Goal: Information Seeking & Learning: Compare options

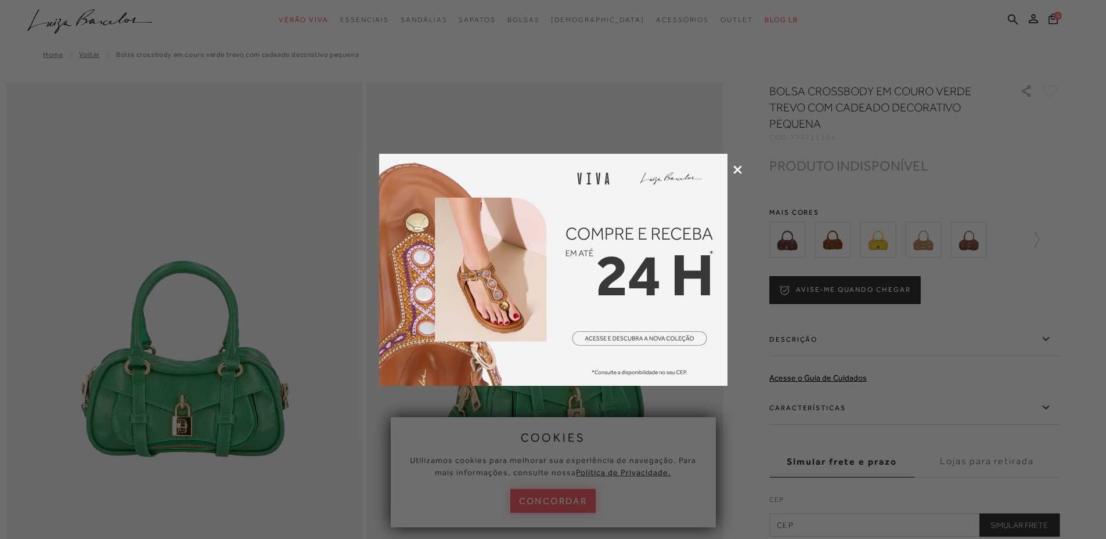
click at [737, 174] on div at bounding box center [553, 269] width 1106 height 539
click at [737, 168] on icon at bounding box center [737, 169] width 9 height 9
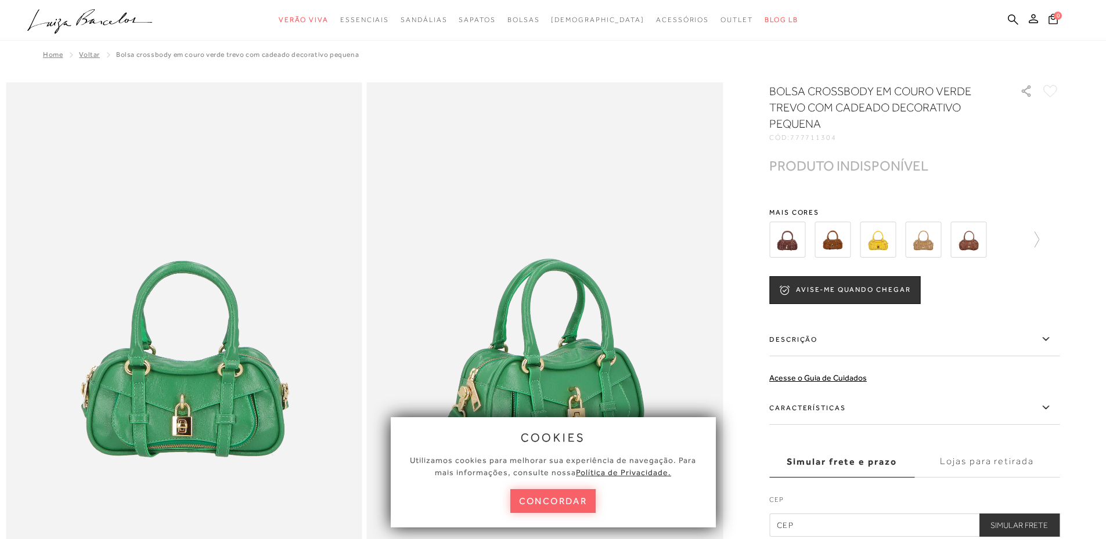
click at [789, 242] on img at bounding box center [787, 240] width 36 height 36
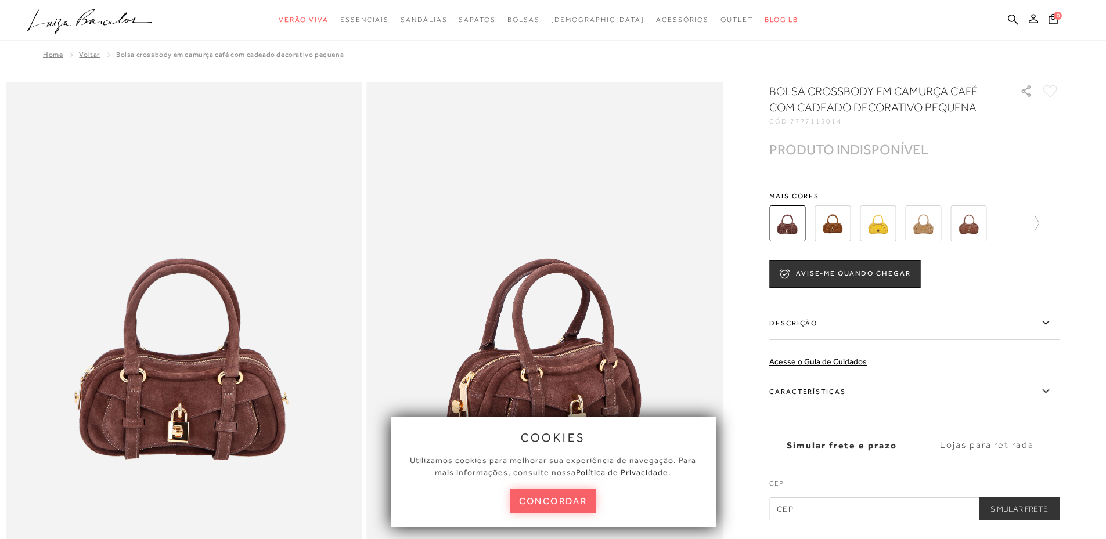
click at [878, 230] on img at bounding box center [878, 223] width 36 height 36
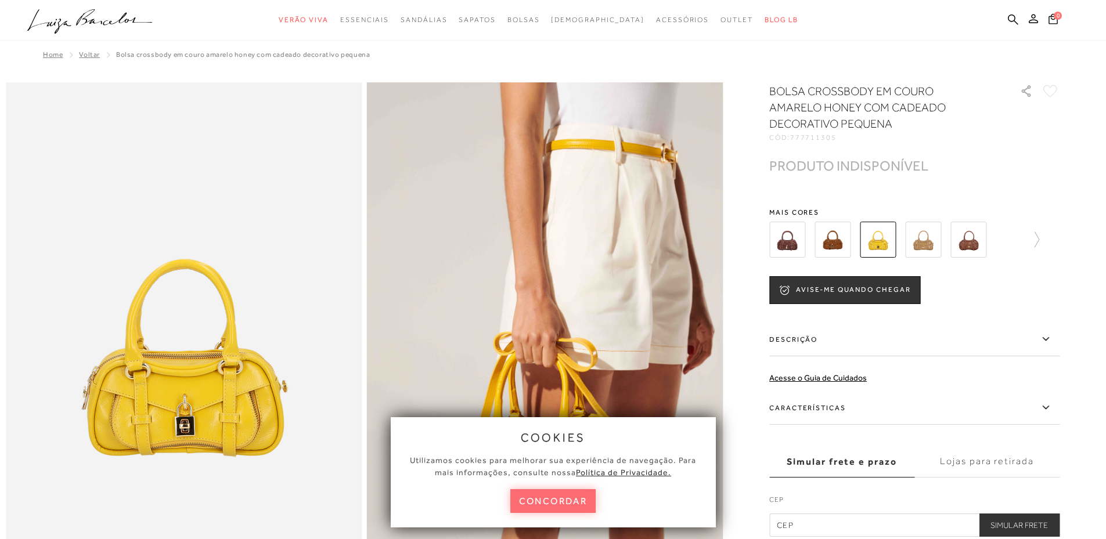
click at [544, 503] on button "concordar" at bounding box center [553, 501] width 86 height 24
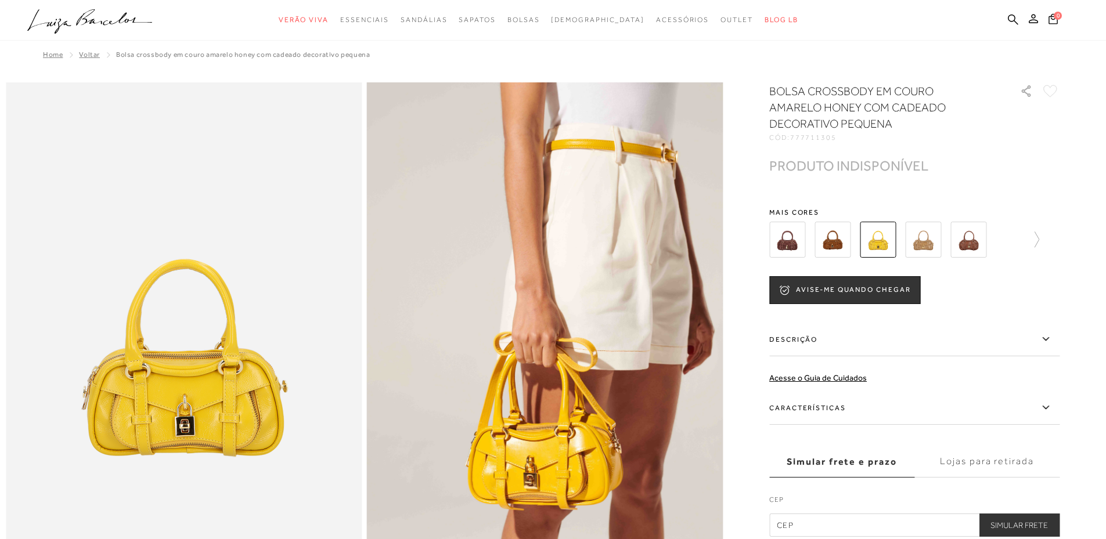
scroll to position [58, 0]
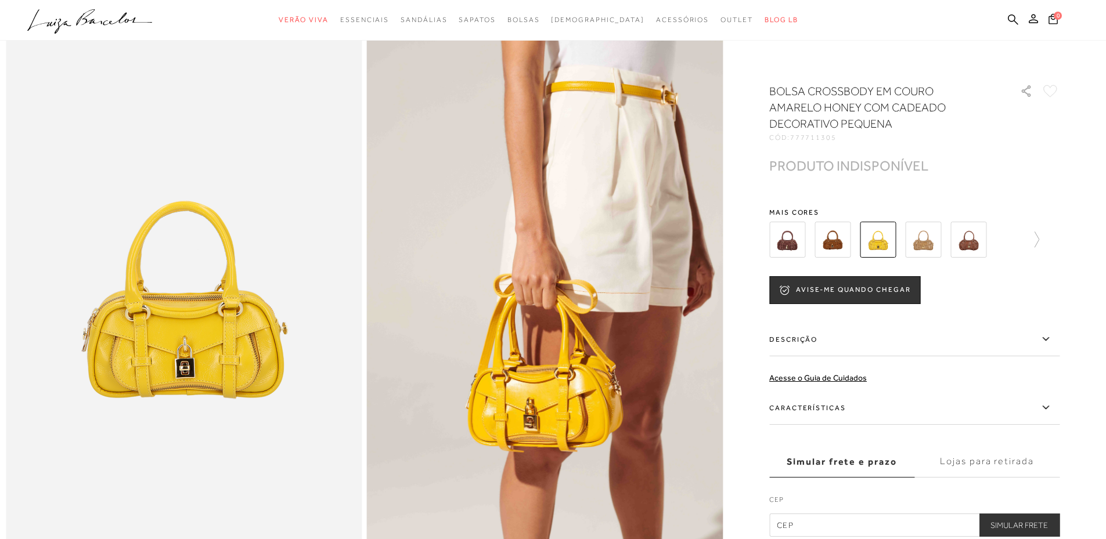
click at [885, 234] on img at bounding box center [923, 240] width 36 height 36
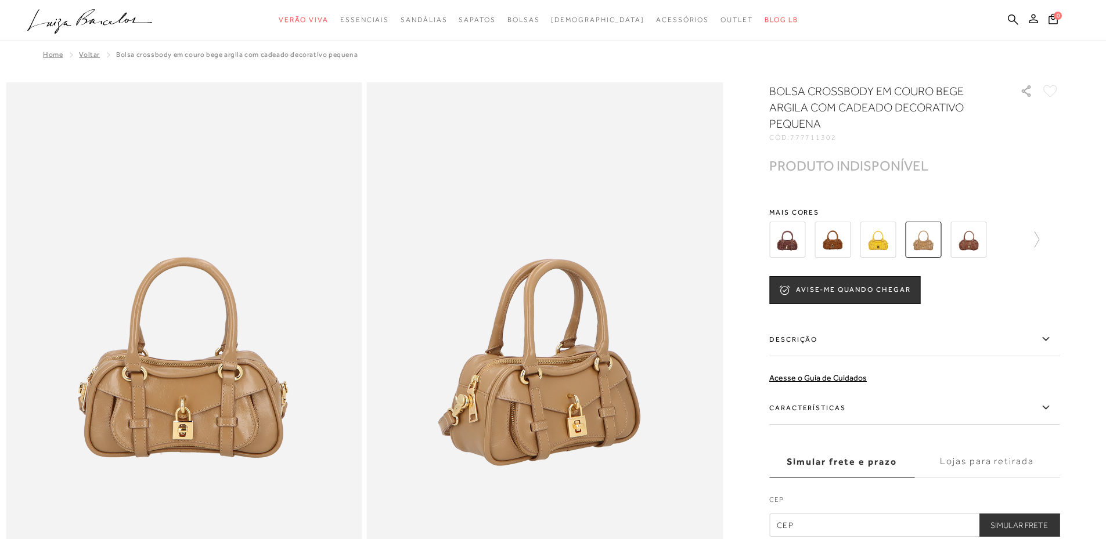
click at [885, 240] on img at bounding box center [968, 240] width 36 height 36
